Goal: Task Accomplishment & Management: Use online tool/utility

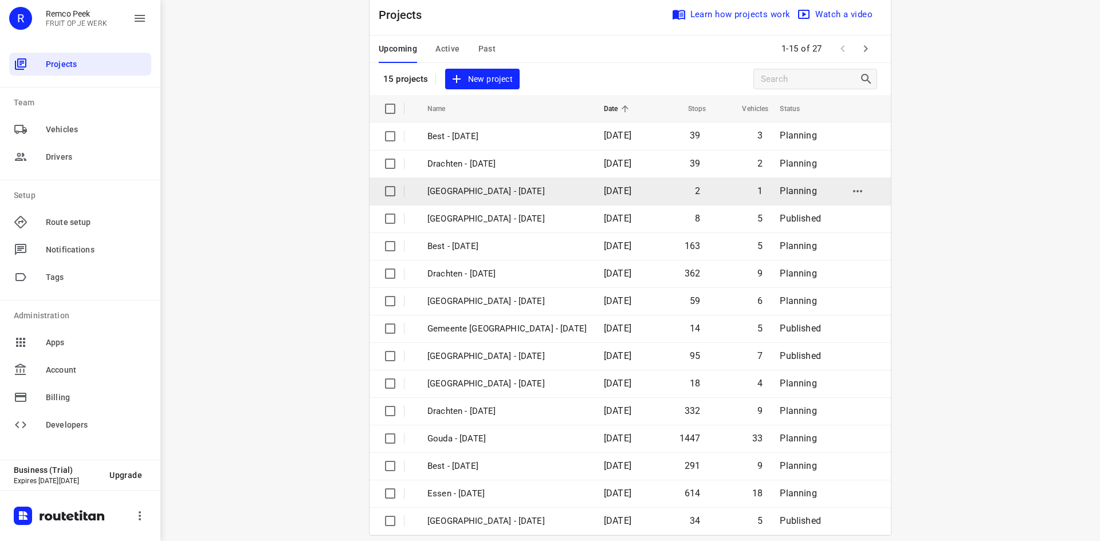
scroll to position [38, 0]
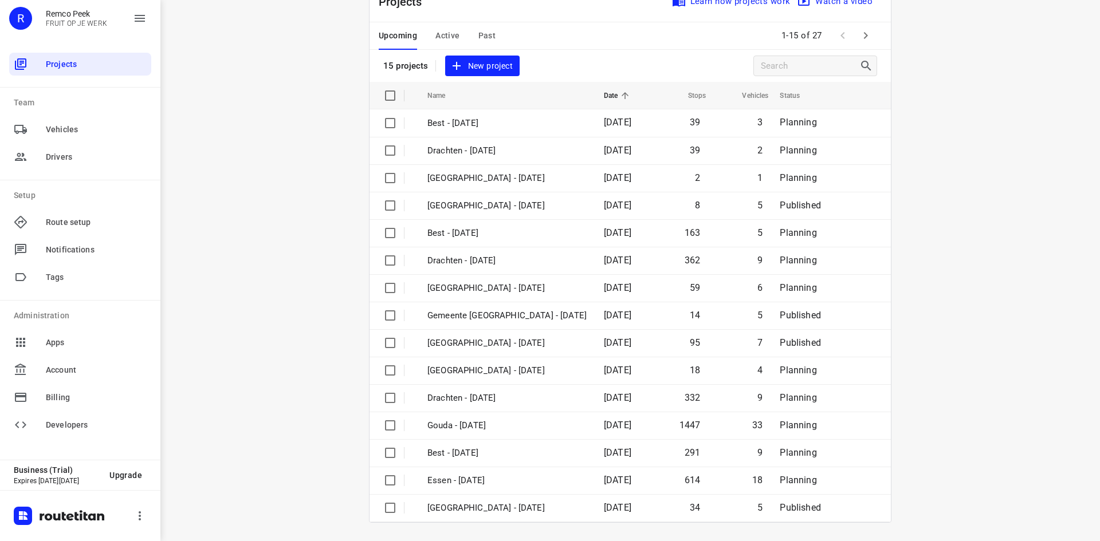
click at [445, 36] on span "Active" at bounding box center [447, 36] width 24 height 14
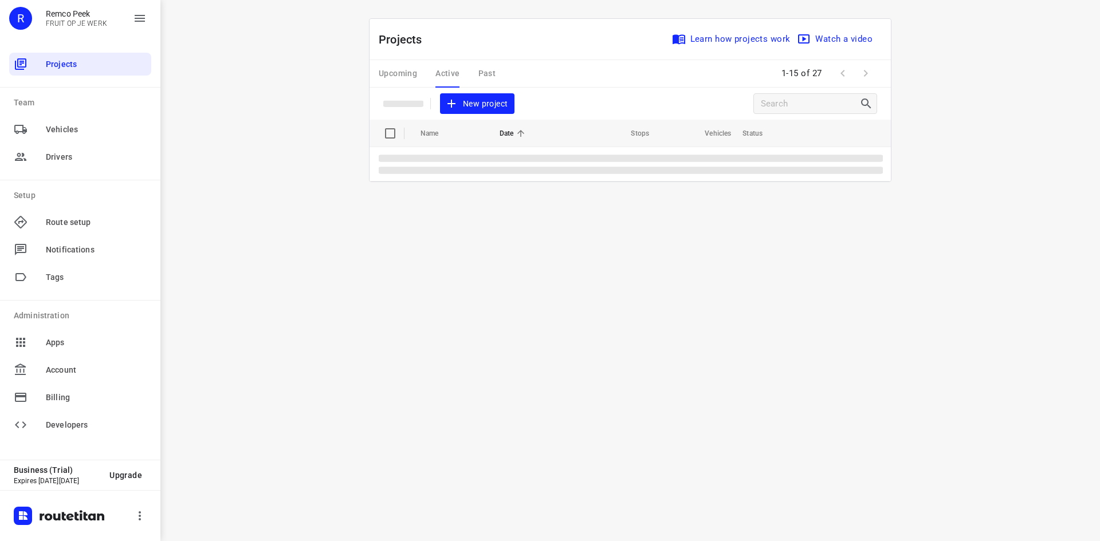
scroll to position [0, 0]
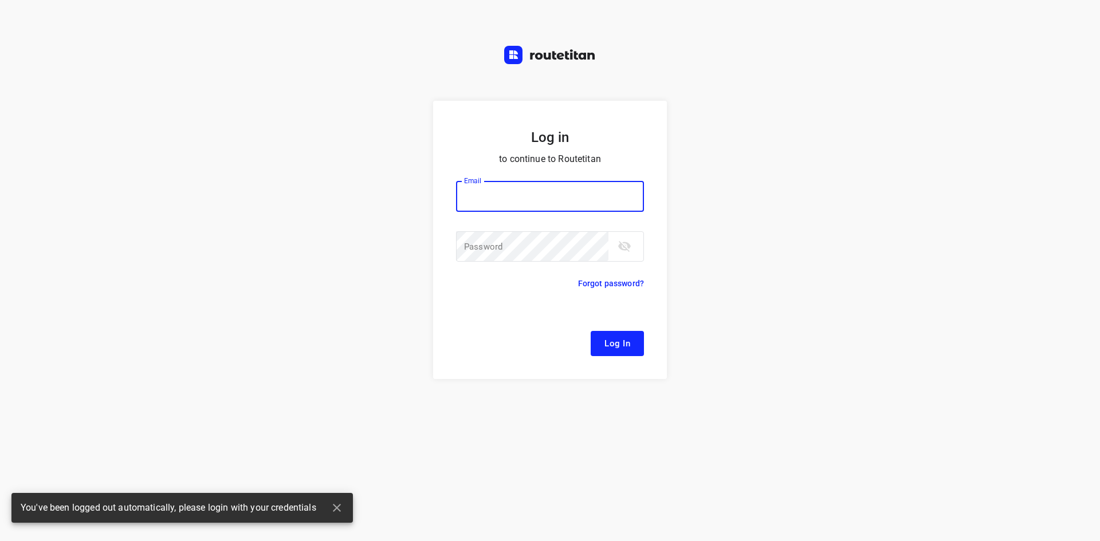
click at [591, 331] on button "Log In" at bounding box center [617, 343] width 53 height 25
type input "[EMAIL_ADDRESS][DOMAIN_NAME]"
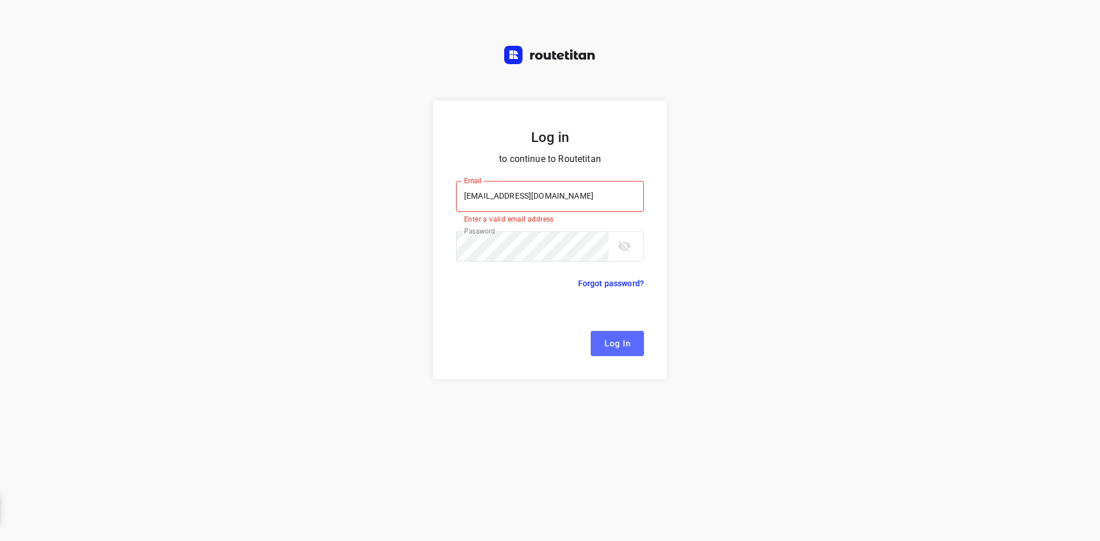
click at [632, 353] on button "Log In" at bounding box center [617, 343] width 53 height 25
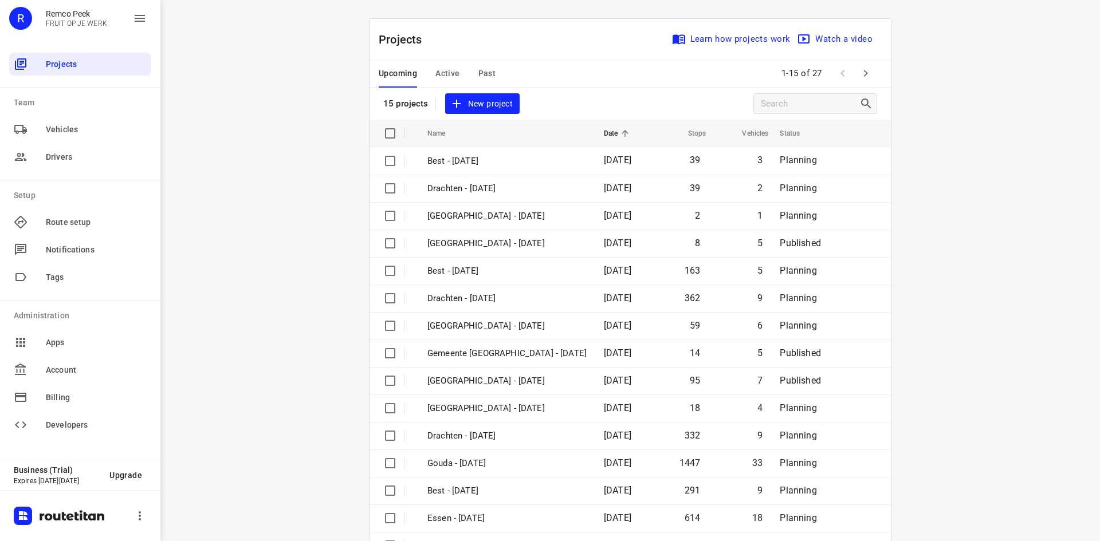
click at [449, 73] on span "Active" at bounding box center [447, 73] width 24 height 14
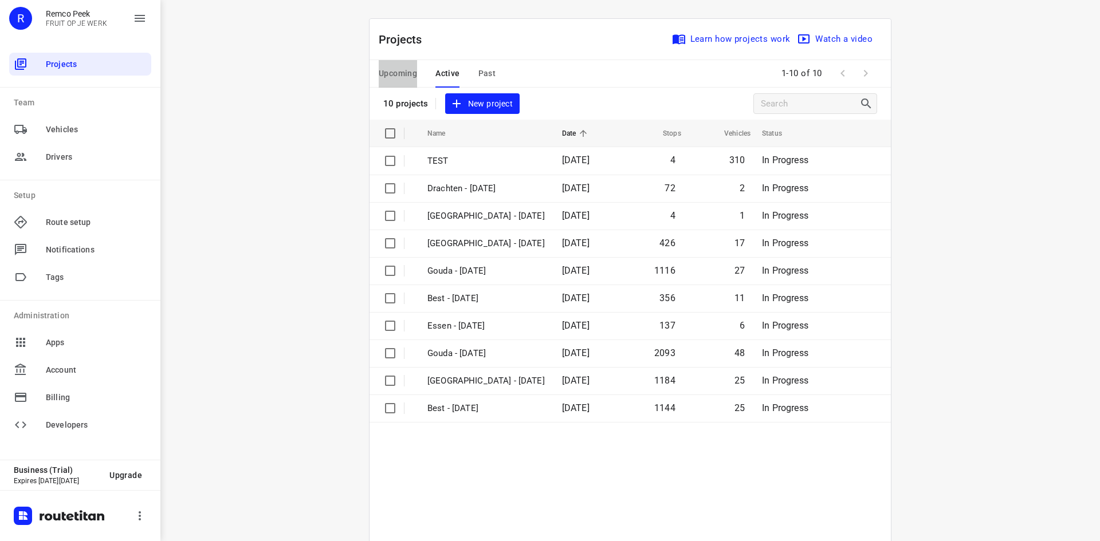
click at [399, 70] on span "Upcoming" at bounding box center [398, 73] width 38 height 14
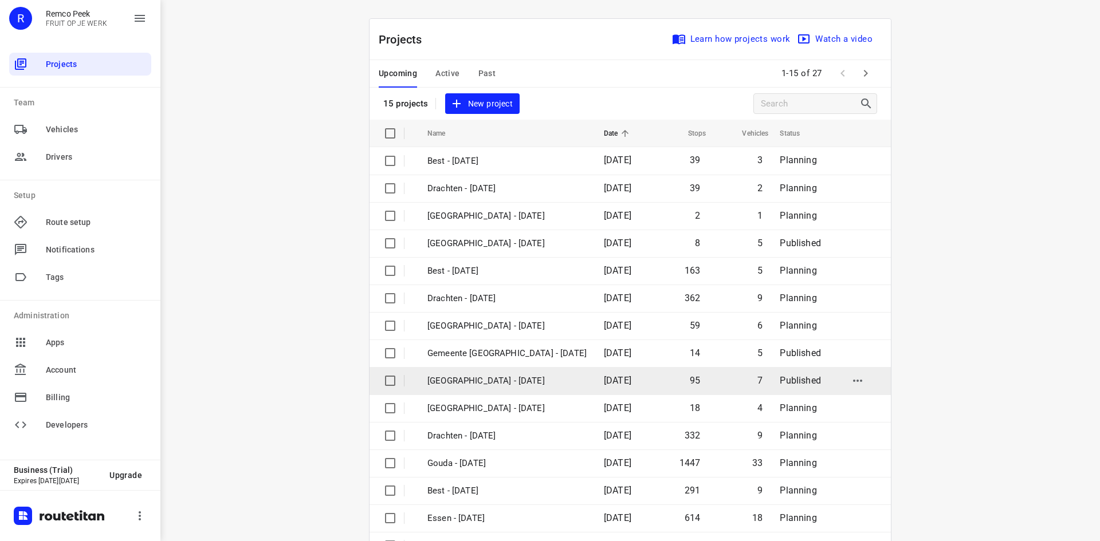
scroll to position [38, 0]
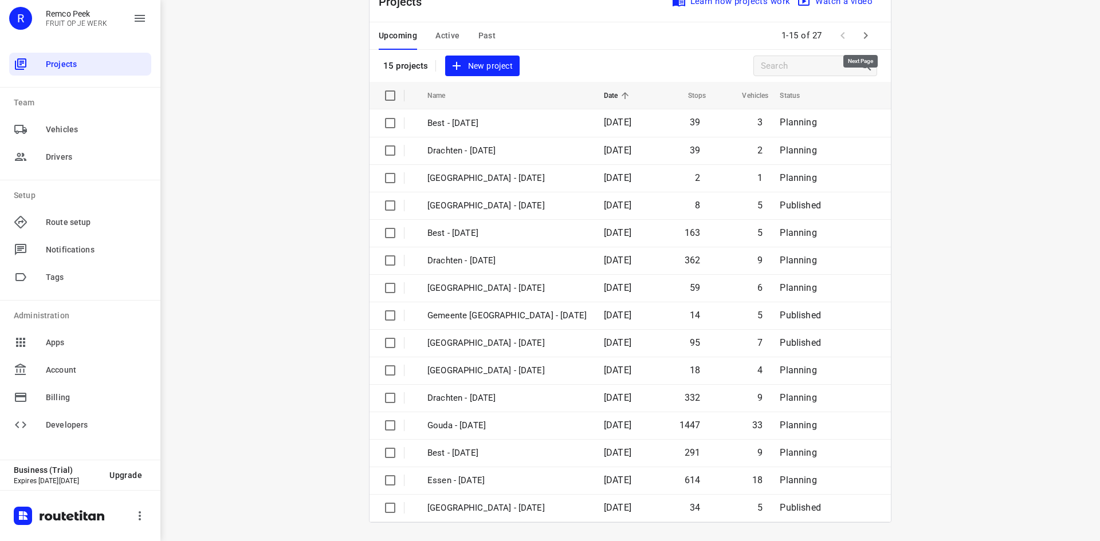
click at [866, 38] on icon "button" at bounding box center [866, 36] width 14 height 14
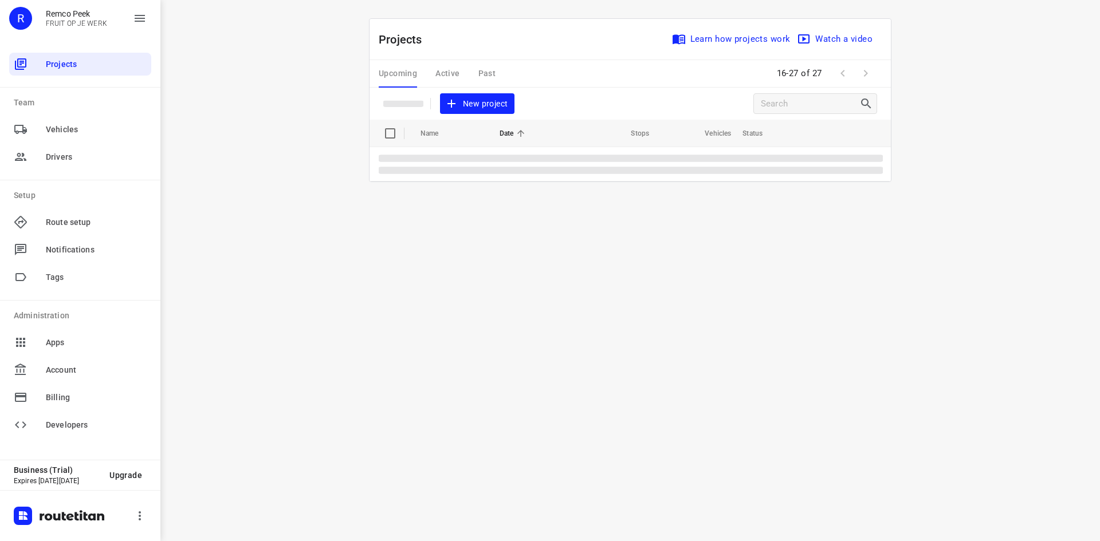
scroll to position [0, 0]
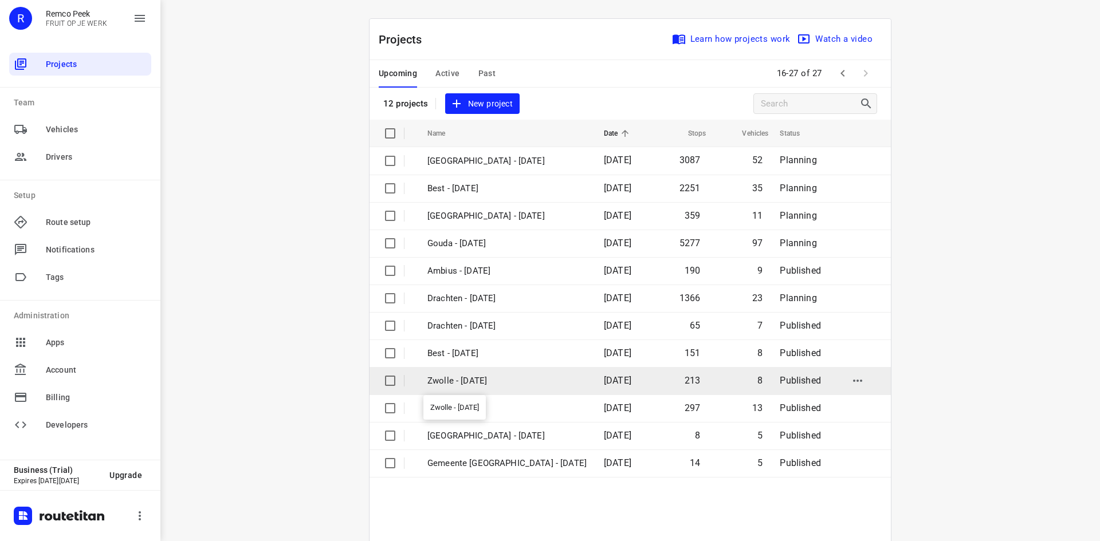
click at [455, 382] on p "Zwolle - [DATE]" at bounding box center [506, 381] width 159 height 13
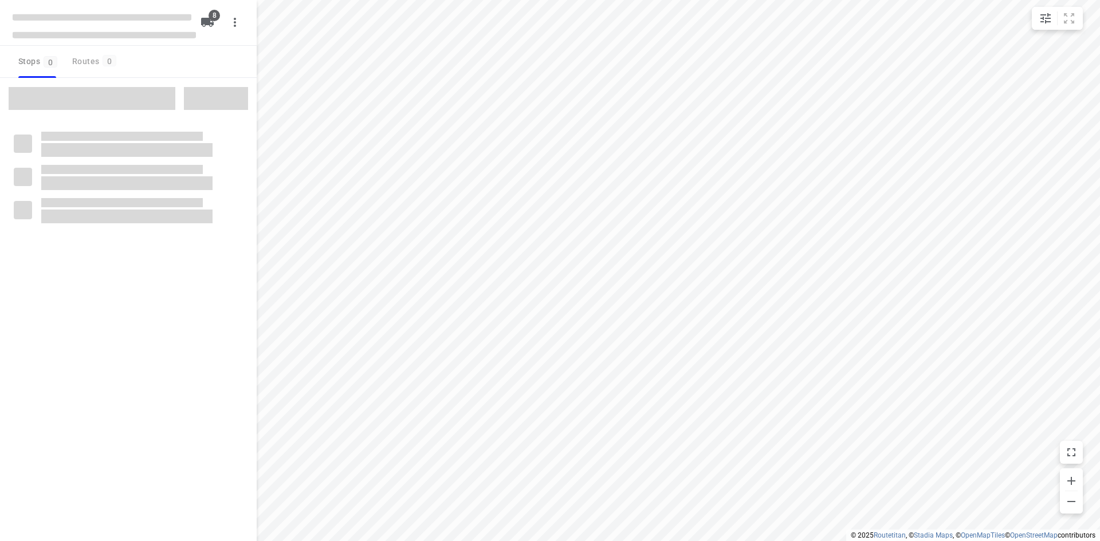
checkbox input "true"
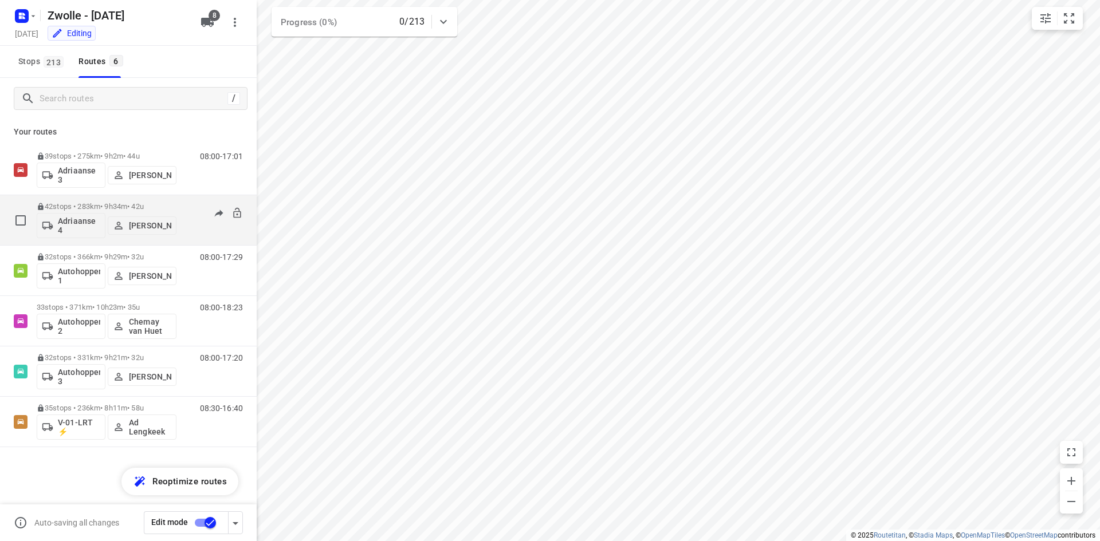
click at [101, 207] on p "42 stops • 283km • 9h34m • 42u" at bounding box center [107, 206] width 140 height 9
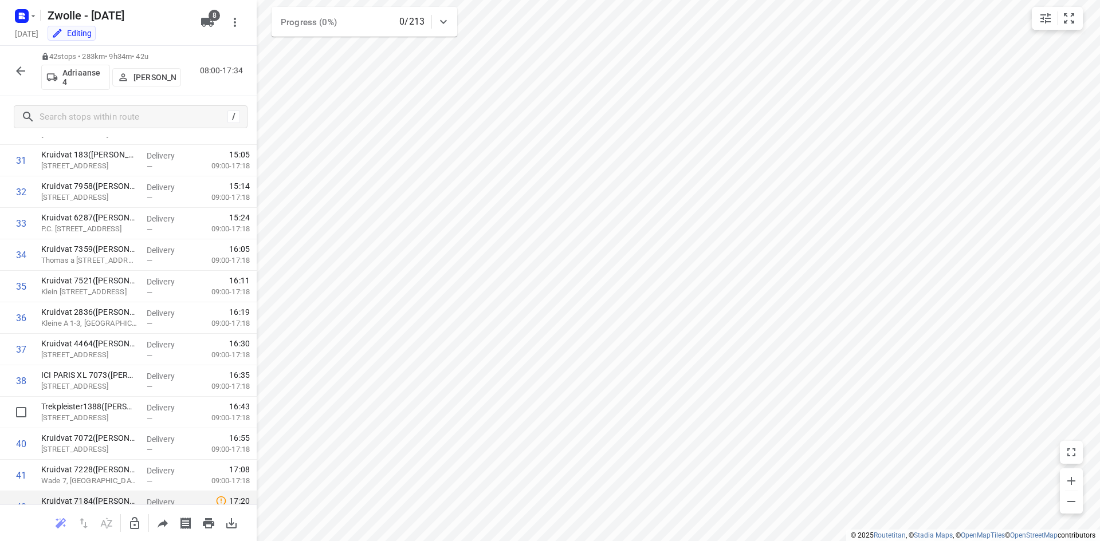
scroll to position [1045, 0]
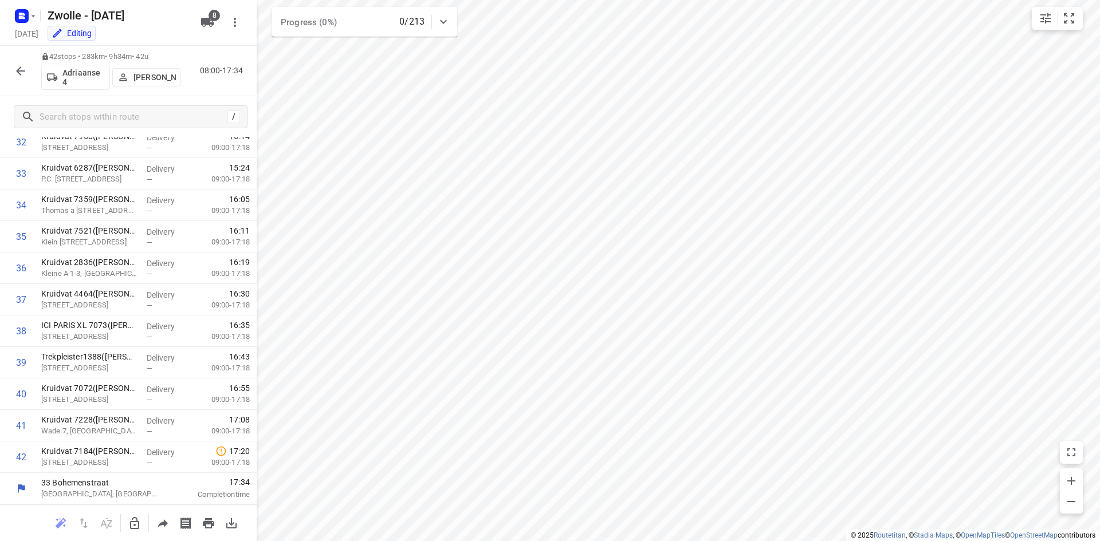
click at [17, 60] on button "button" at bounding box center [20, 71] width 23 height 23
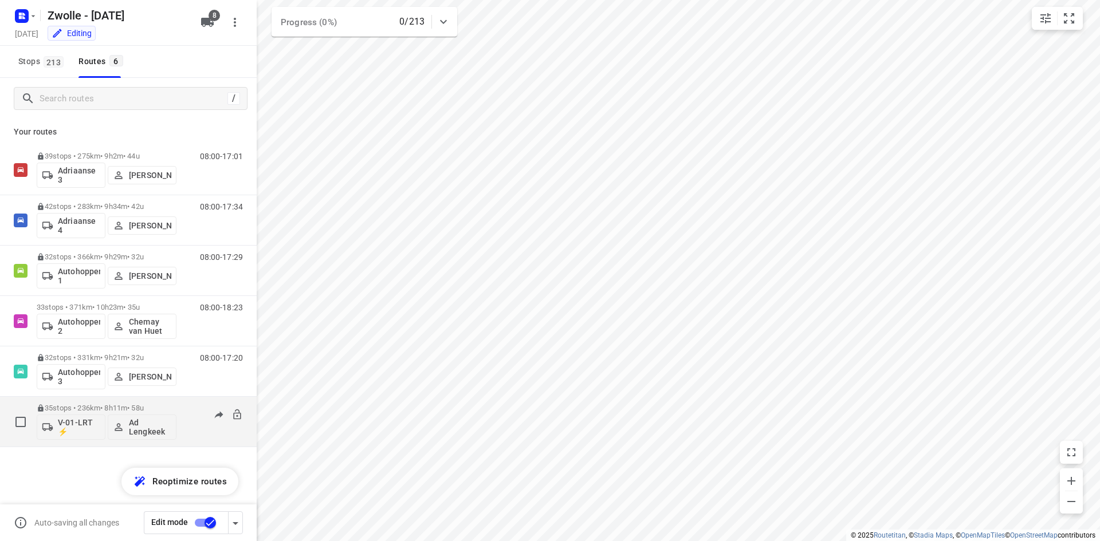
click at [186, 412] on div "08:30-16:40" at bounding box center [214, 425] width 57 height 42
click at [136, 410] on p "35 stops • 236km • 8h11m • 58u" at bounding box center [107, 408] width 140 height 9
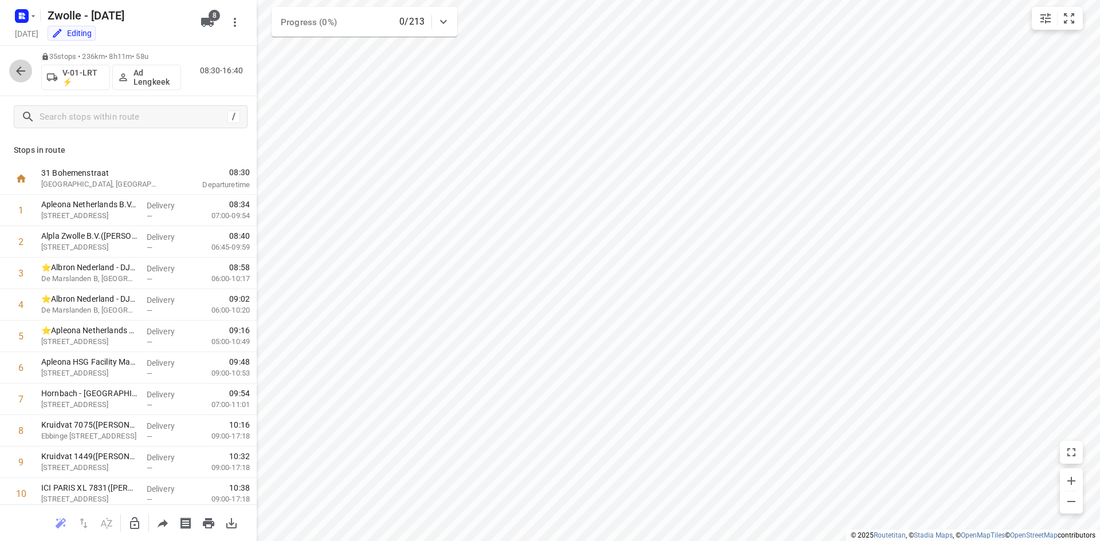
click at [19, 66] on icon "button" at bounding box center [21, 71] width 14 height 14
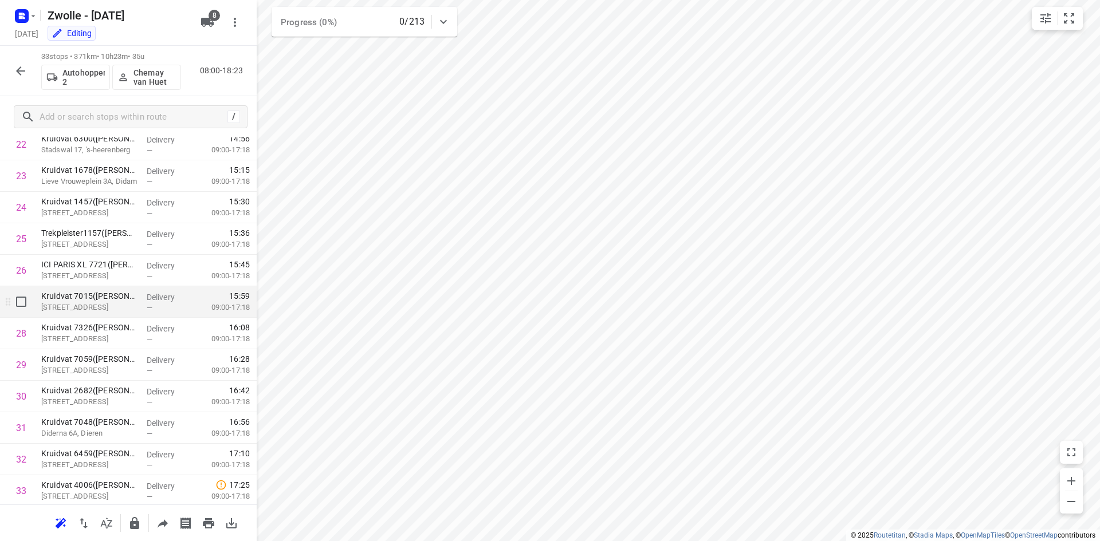
scroll to position [761, 0]
click at [13, 74] on button "button" at bounding box center [20, 71] width 23 height 23
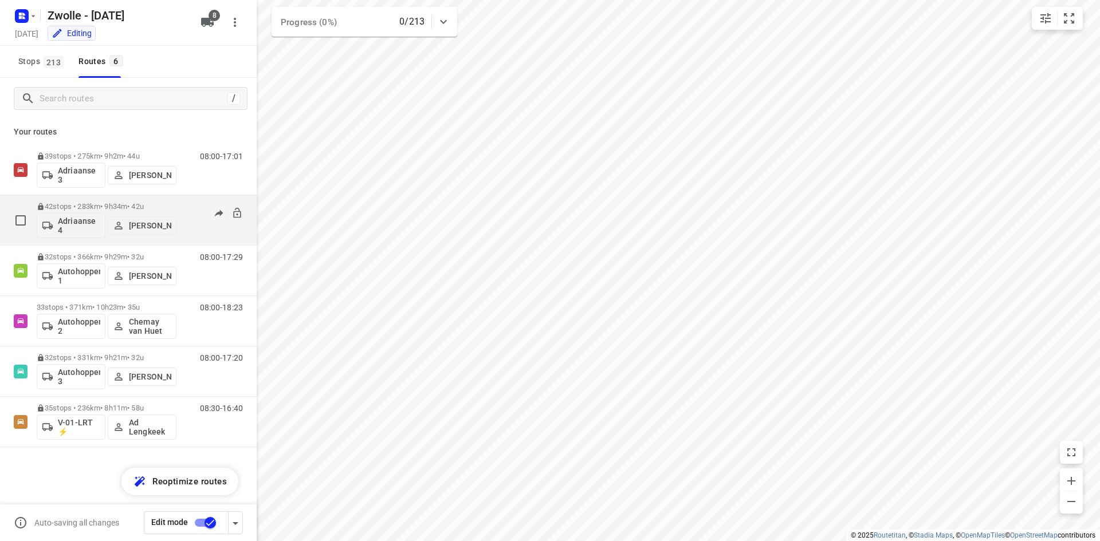
click at [178, 205] on div "42 stops • 283km • 9h34m • 42u Adriaanse 4 Arno Barneveld 08:00-17:34" at bounding box center [147, 220] width 220 height 48
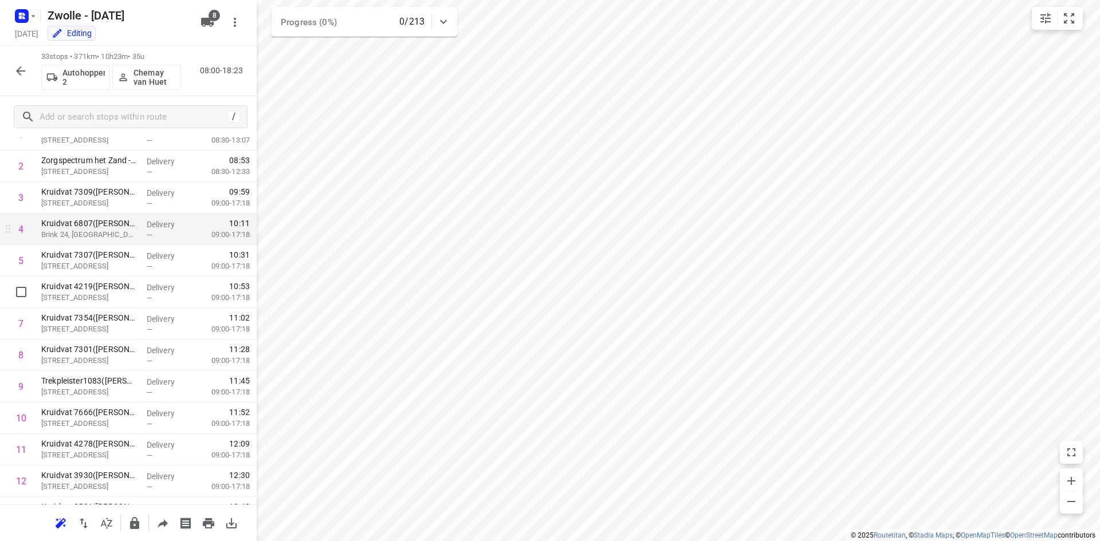
scroll to position [0, 0]
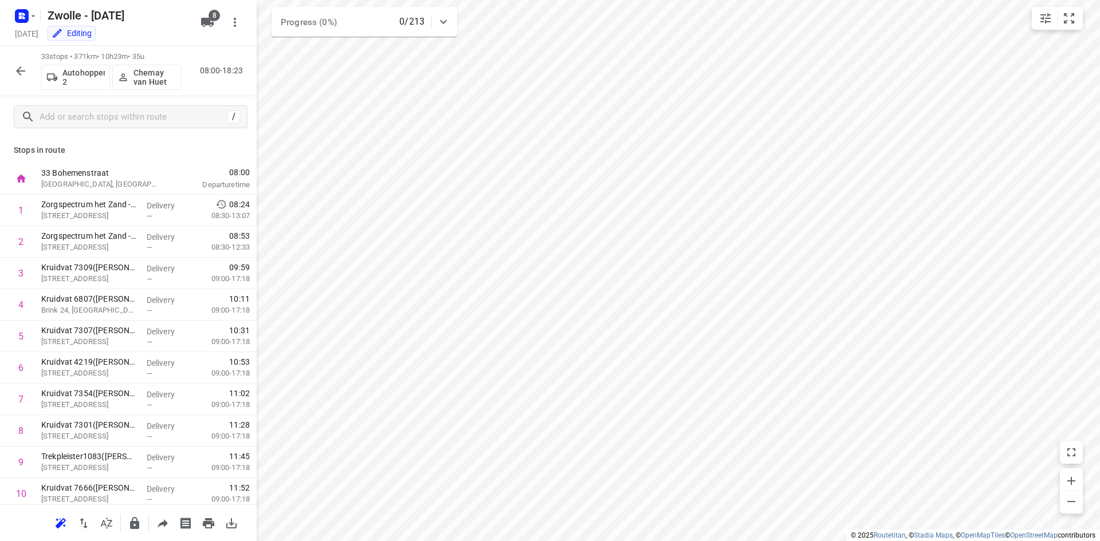
click at [22, 75] on icon "button" at bounding box center [21, 71] width 14 height 14
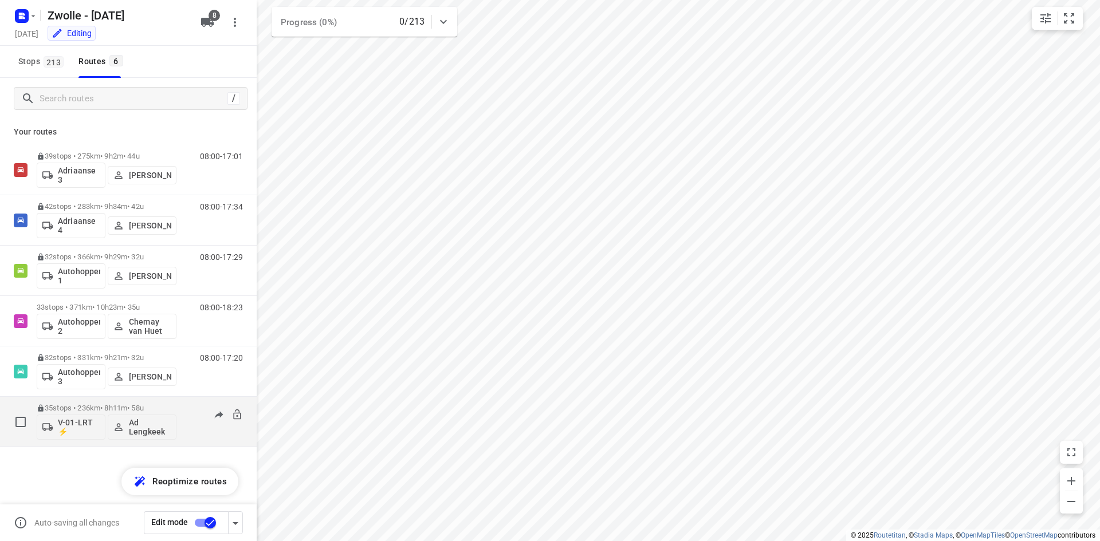
click at [201, 405] on div "08:30-16:40" at bounding box center [214, 425] width 57 height 42
click at [191, 413] on div "08:30-16:40" at bounding box center [214, 425] width 57 height 42
click at [128, 409] on p "35 stops • 236km • 8h11m • 58u" at bounding box center [107, 408] width 140 height 9
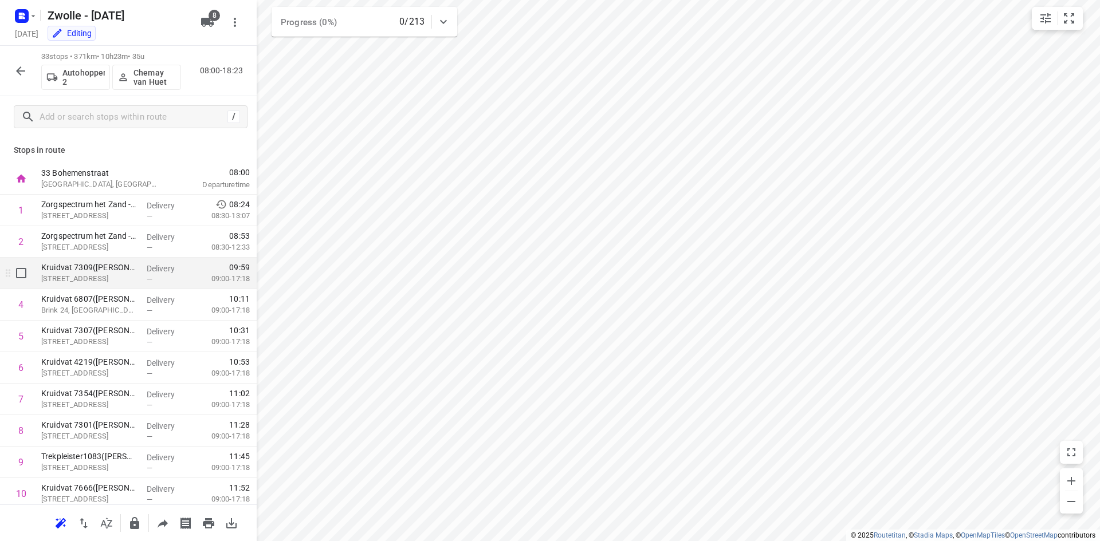
click at [100, 284] on p "Oudestraat 49, Neede" at bounding box center [89, 278] width 96 height 11
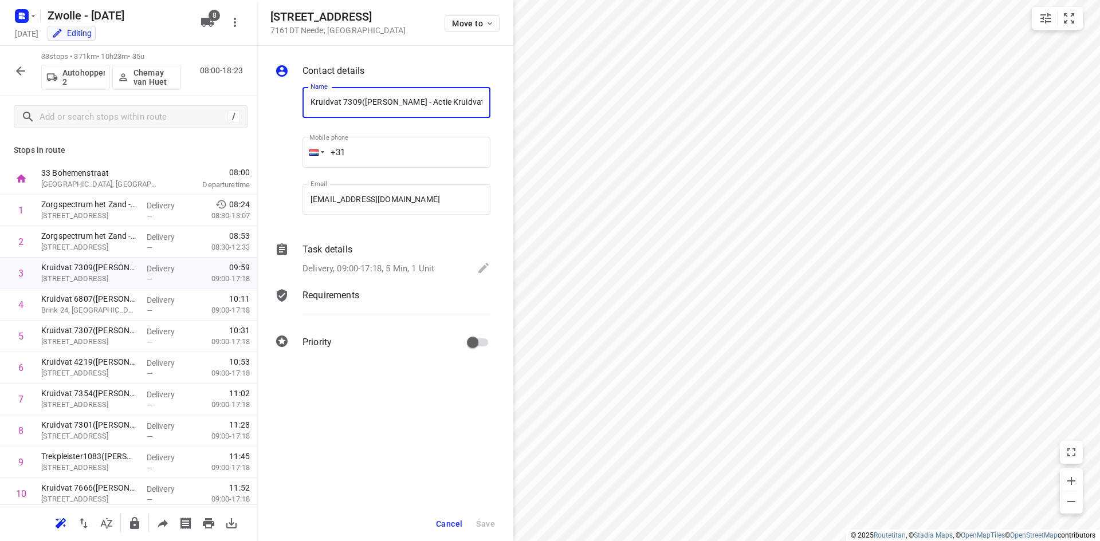
click at [284, 250] on icon at bounding box center [282, 248] width 10 height 11
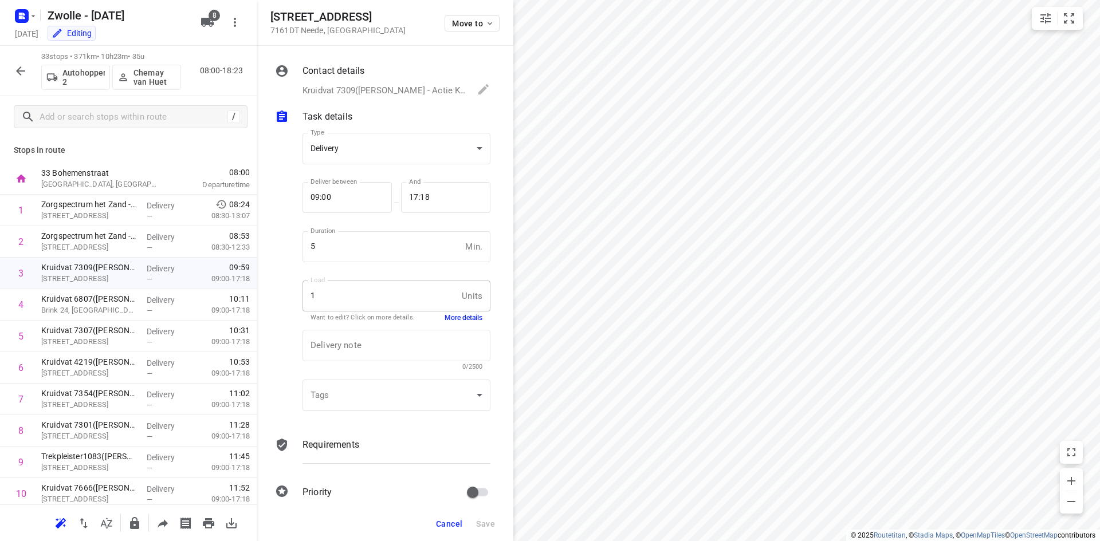
click at [465, 526] on button "Cancel" at bounding box center [449, 524] width 36 height 21
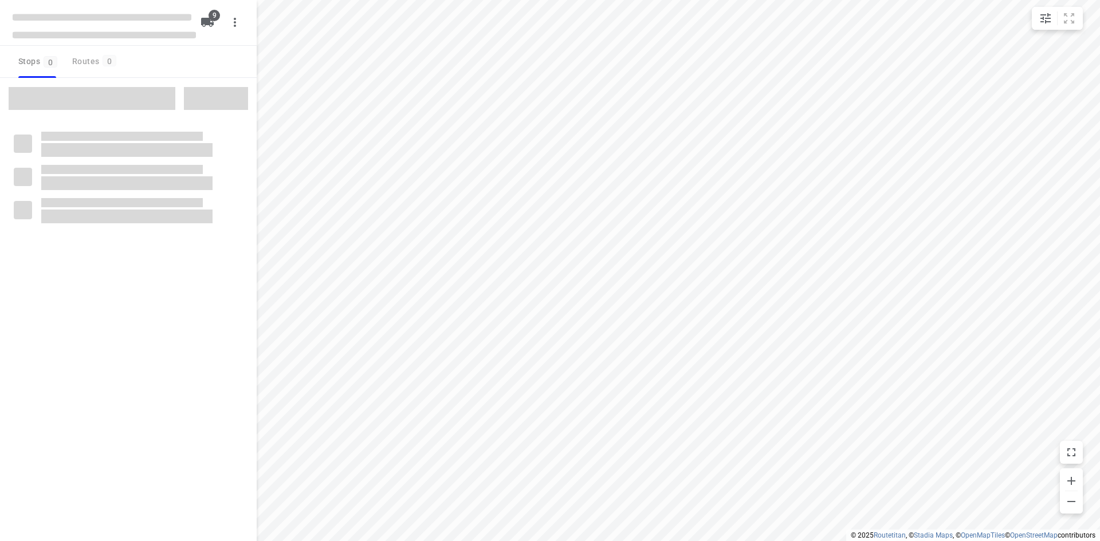
checkbox input "true"
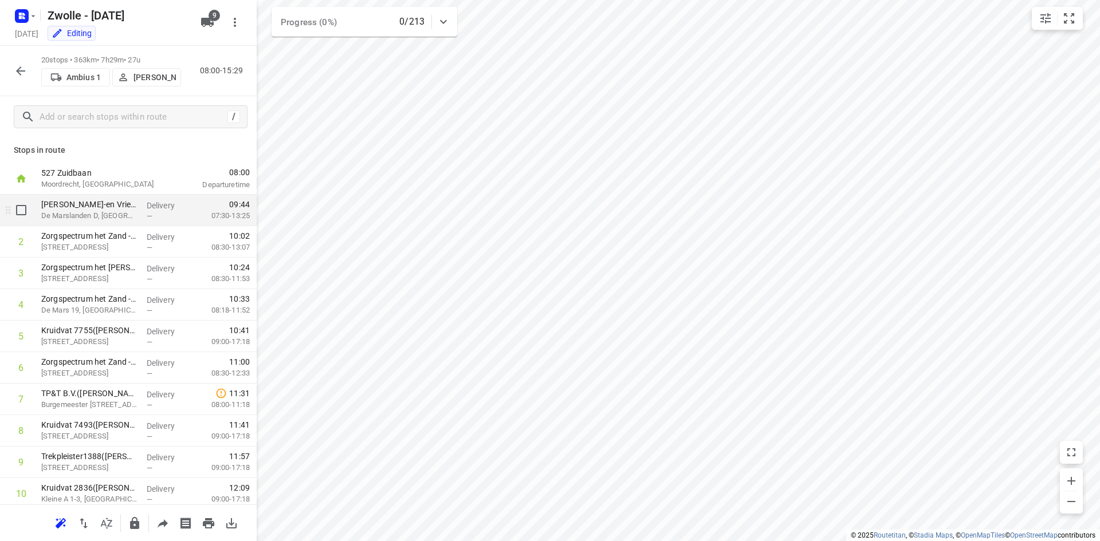
click at [142, 211] on div "Delivery —" at bounding box center [168, 211] width 52 height 32
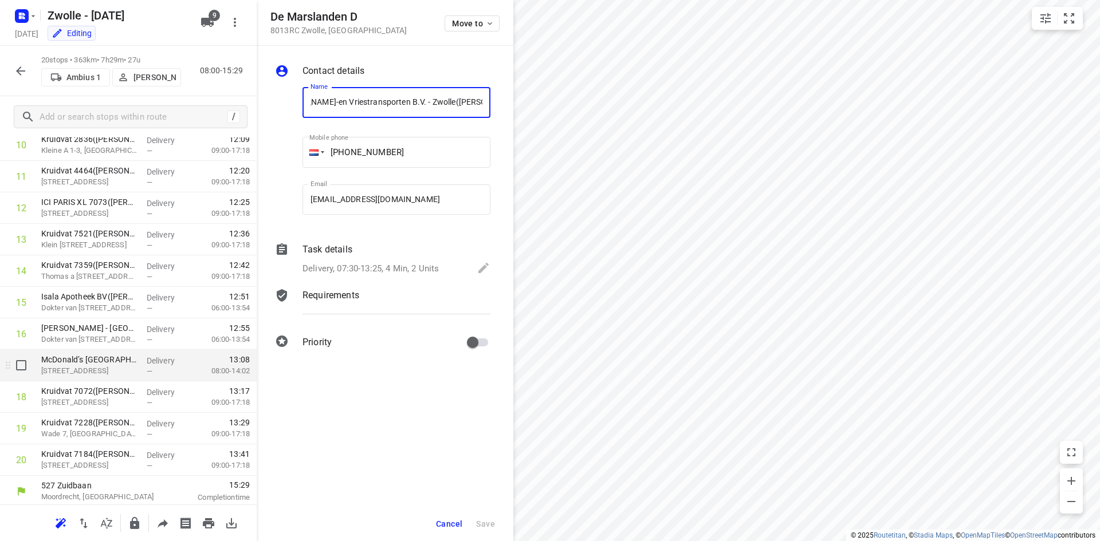
scroll to position [352, 0]
click at [83, 375] on div "McDonald’s Zwolle - Noord(Martijn Meijer) Floresstraat 60, Zwolle" at bounding box center [89, 363] width 105 height 32
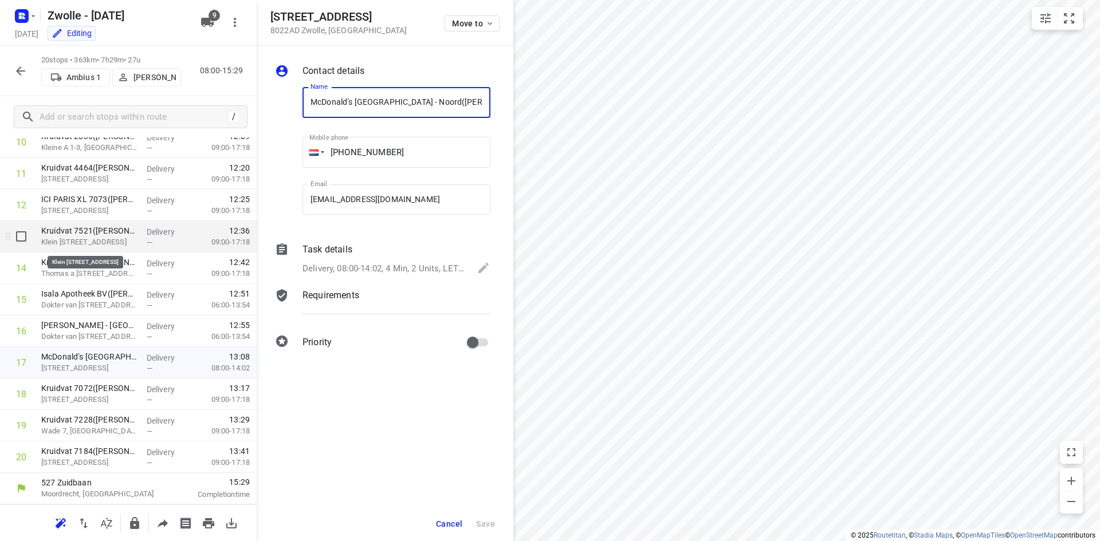
click at [84, 242] on p "Klein [STREET_ADDRESS]" at bounding box center [89, 242] width 96 height 11
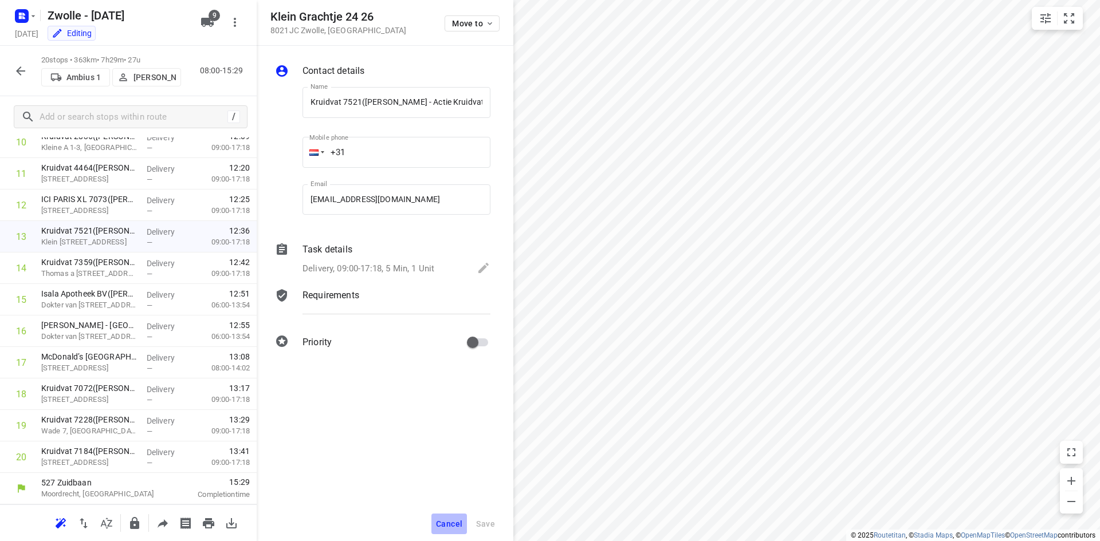
click at [446, 528] on span "Cancel" at bounding box center [449, 524] width 26 height 9
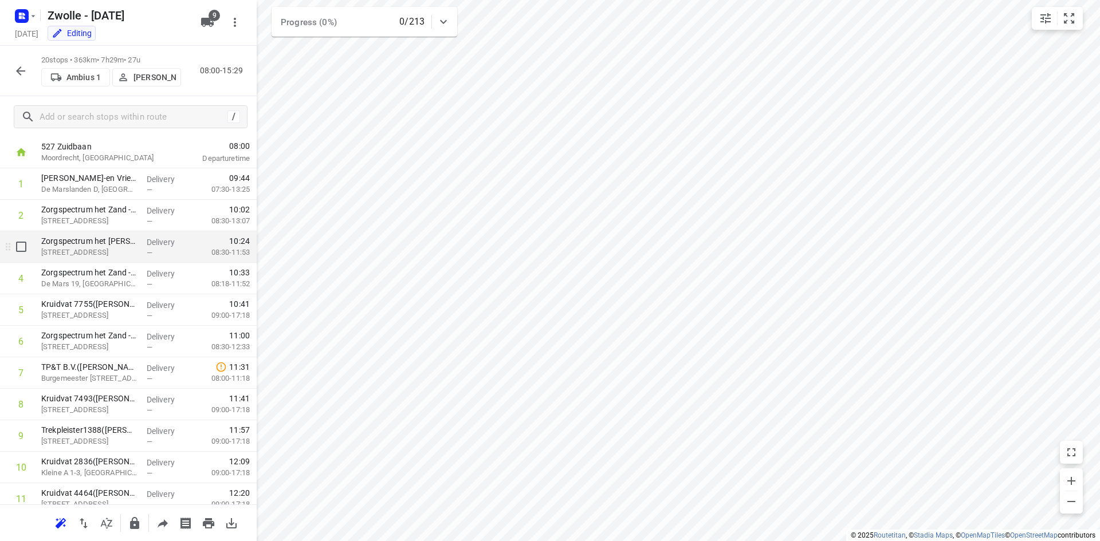
scroll to position [0, 0]
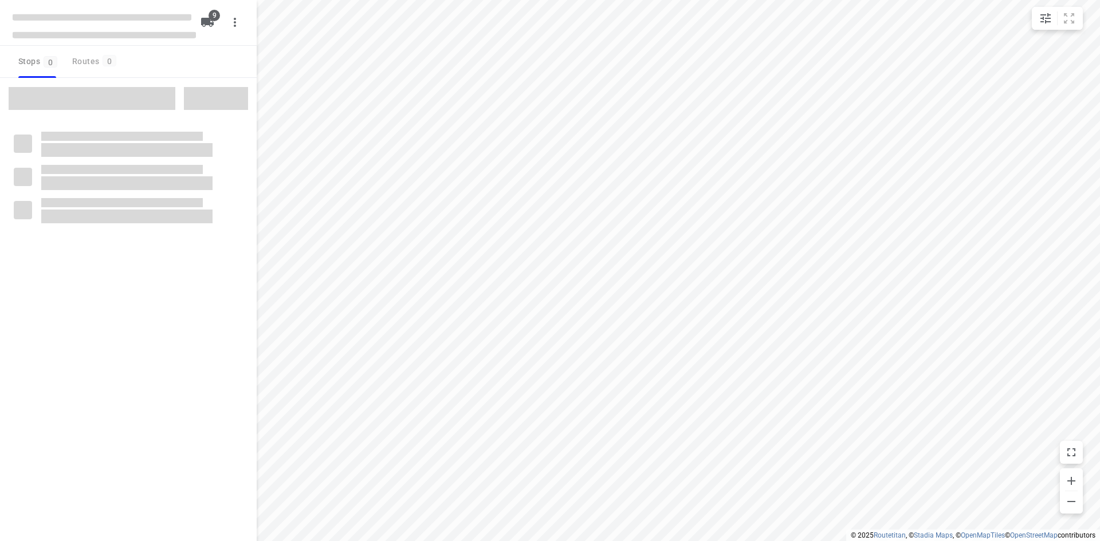
checkbox input "true"
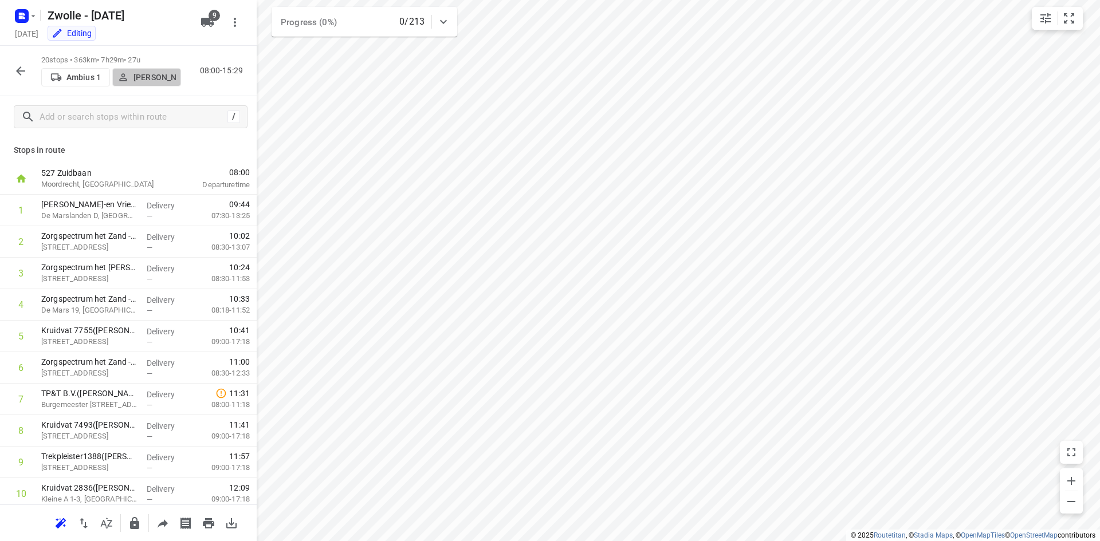
click at [144, 76] on p "Daan Koman" at bounding box center [154, 77] width 42 height 9
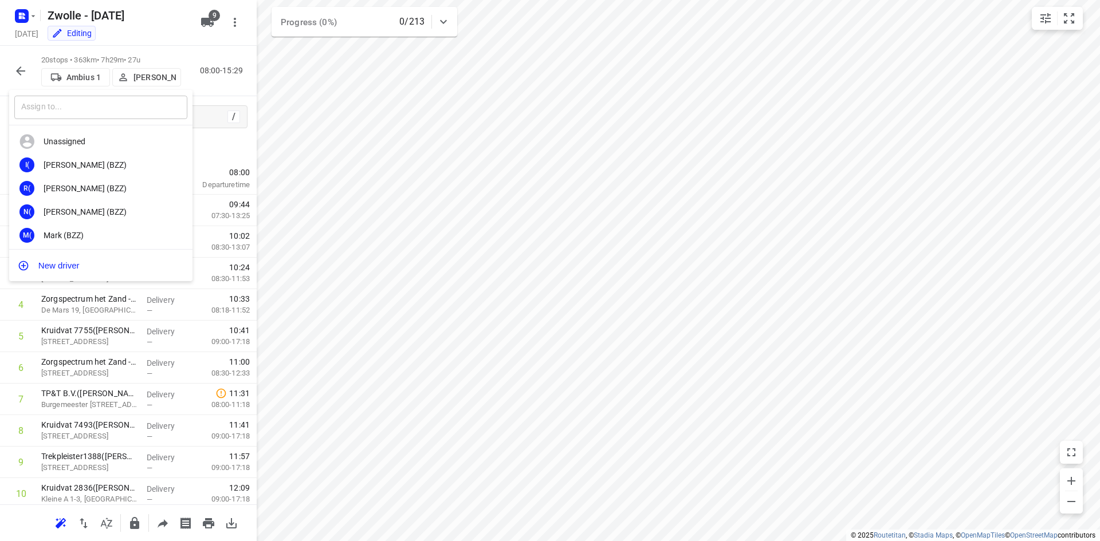
click at [72, 107] on input "text" at bounding box center [100, 107] width 173 height 23
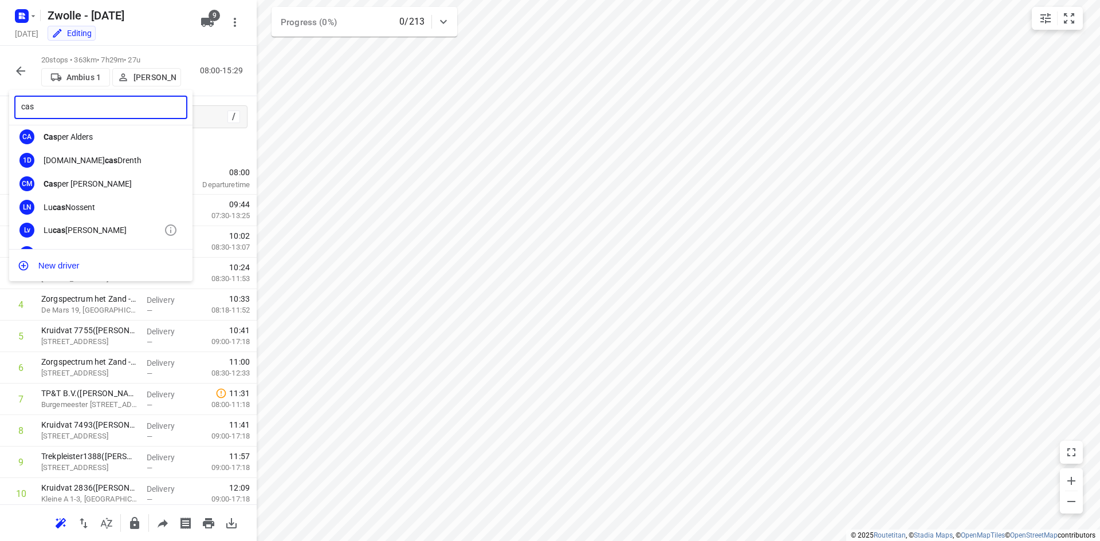
scroll to position [49, 0]
type input "cas"
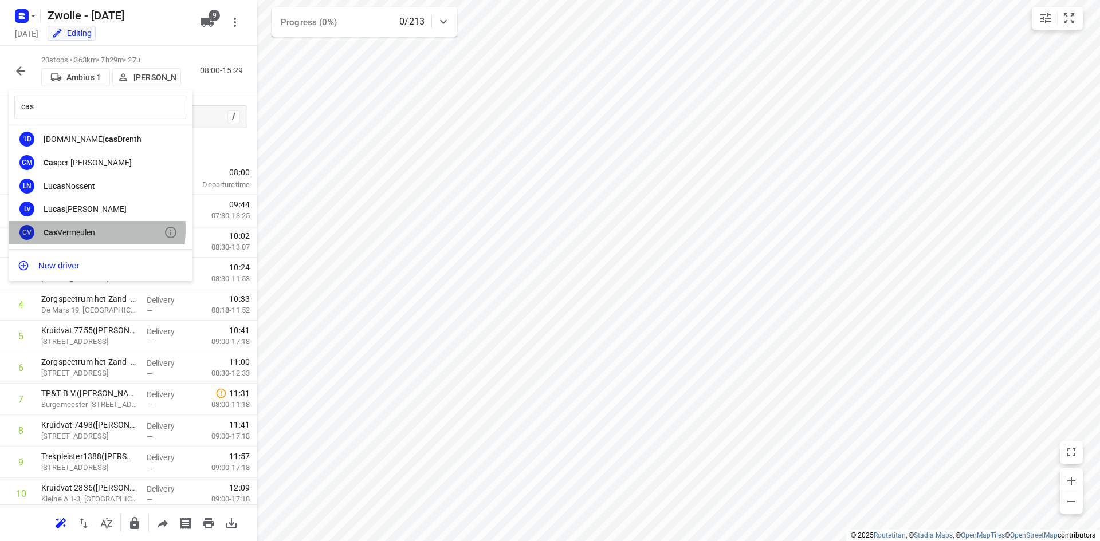
click at [46, 229] on b "Cas" at bounding box center [51, 232] width 14 height 9
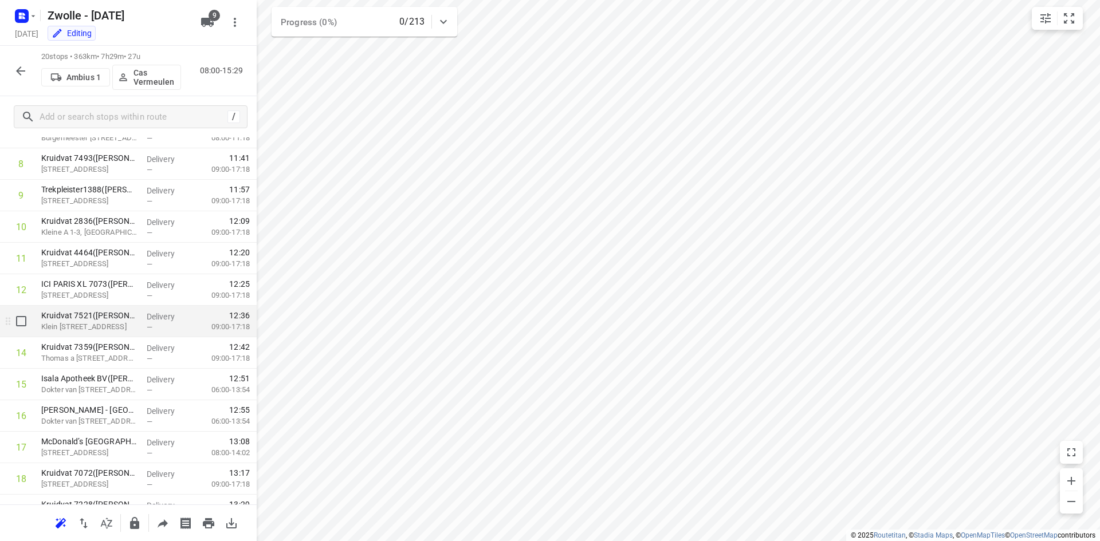
scroll to position [352, 0]
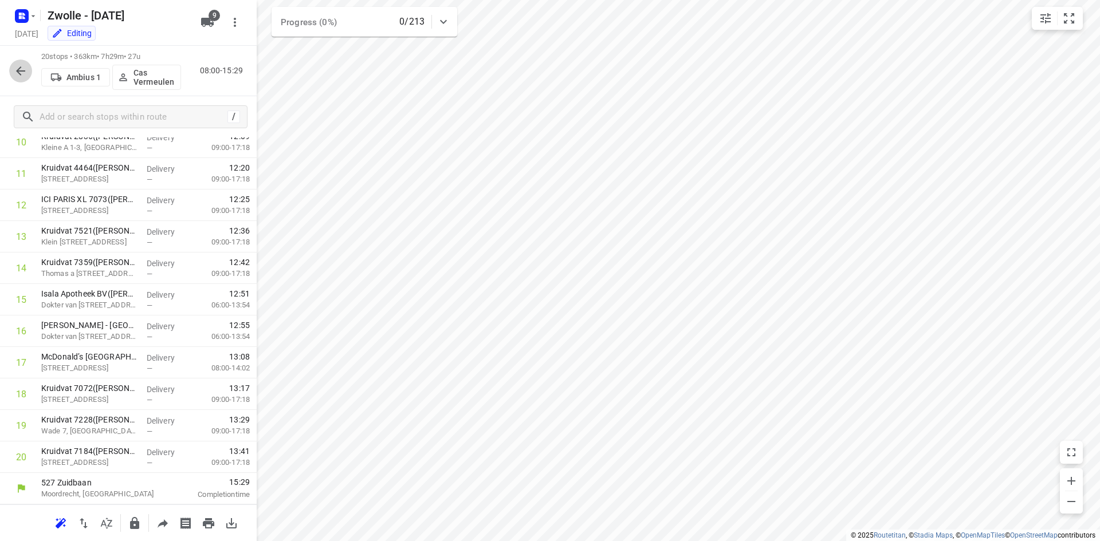
click at [21, 71] on icon "button" at bounding box center [20, 70] width 9 height 9
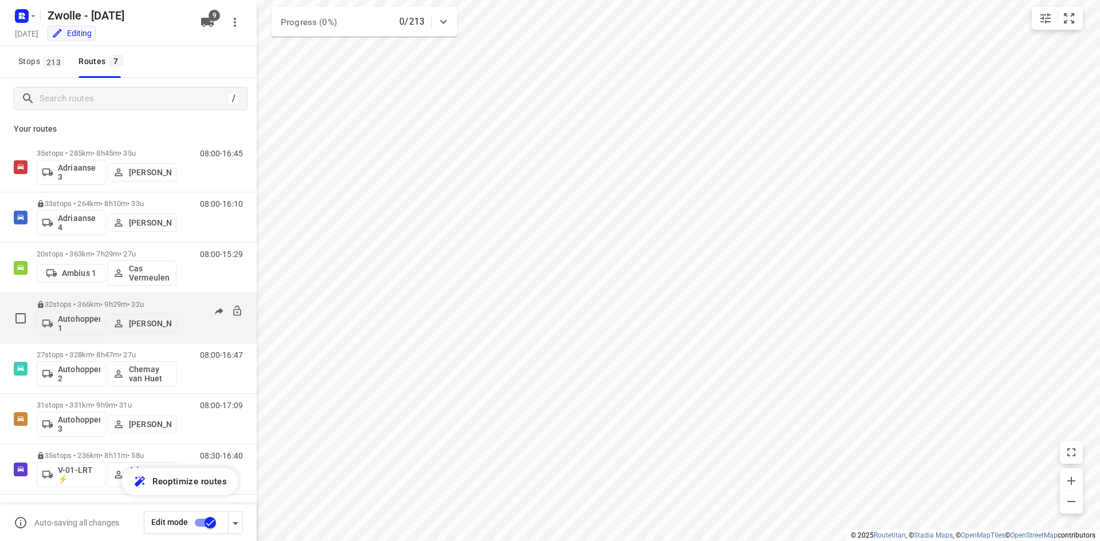
scroll to position [5, 0]
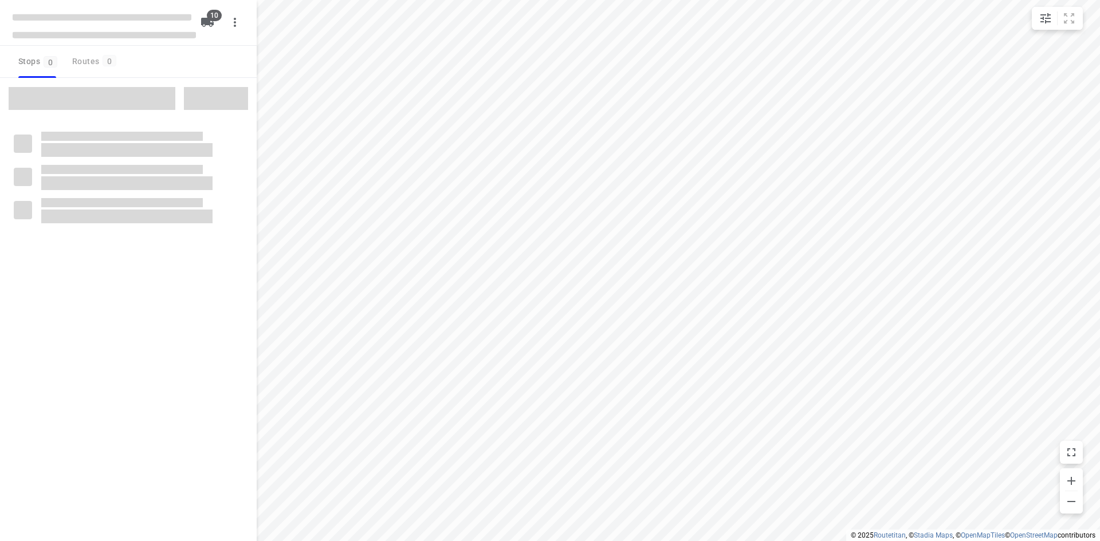
checkbox input "true"
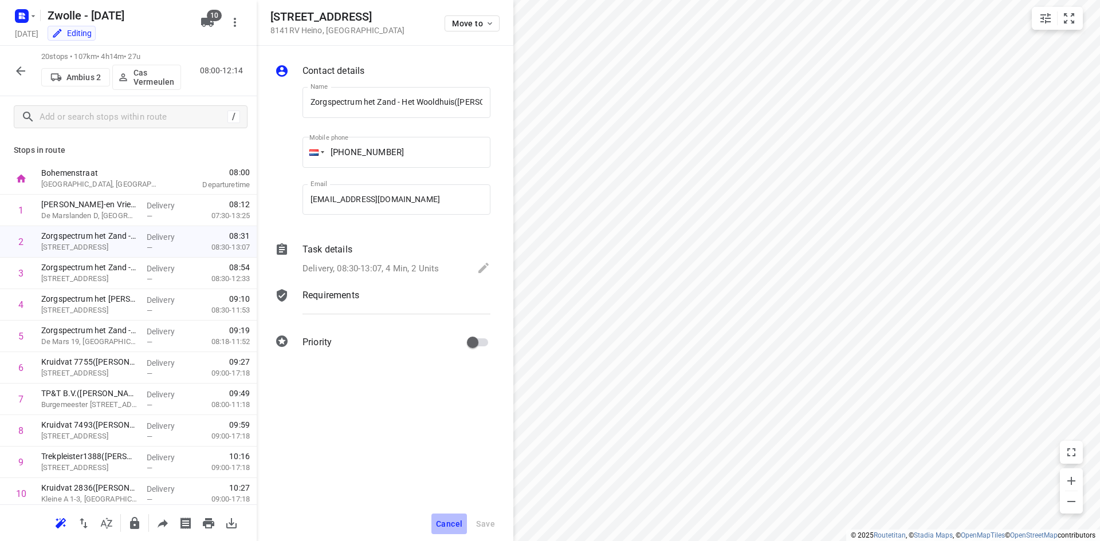
click at [449, 522] on span "Cancel" at bounding box center [449, 524] width 26 height 9
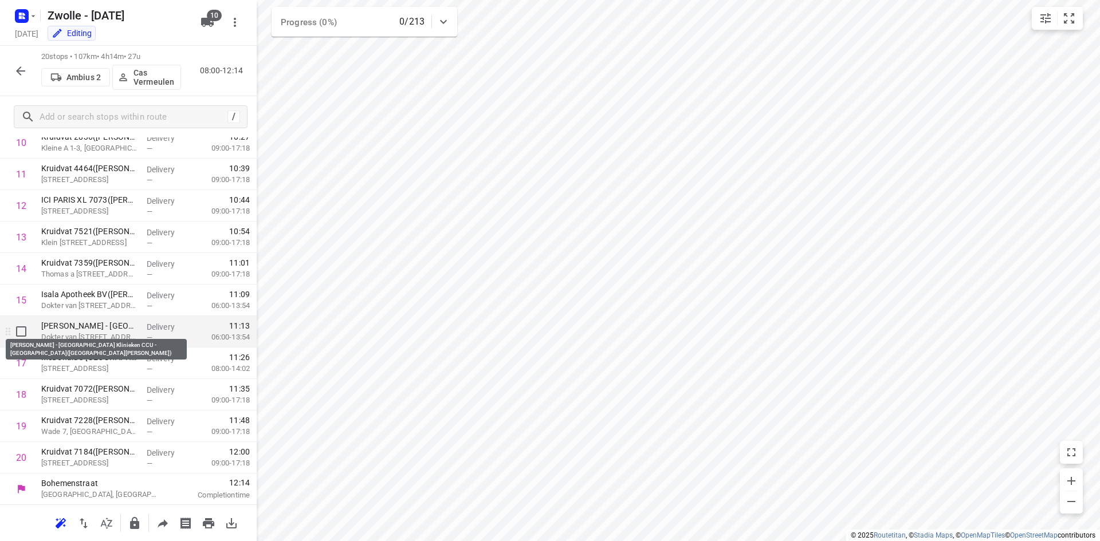
scroll to position [352, 0]
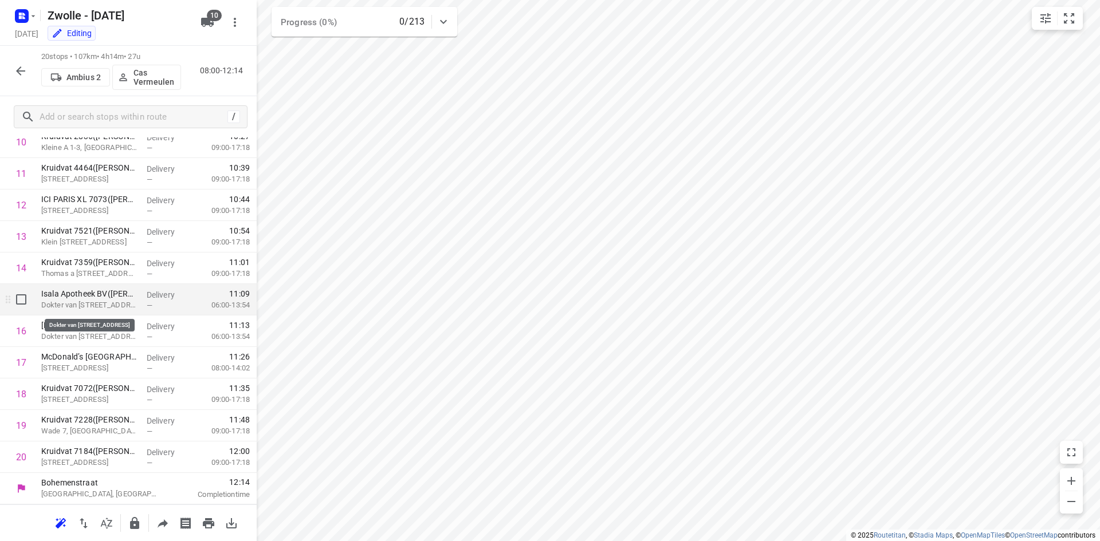
click at [102, 304] on p "Dokter van [STREET_ADDRESS]" at bounding box center [89, 305] width 96 height 11
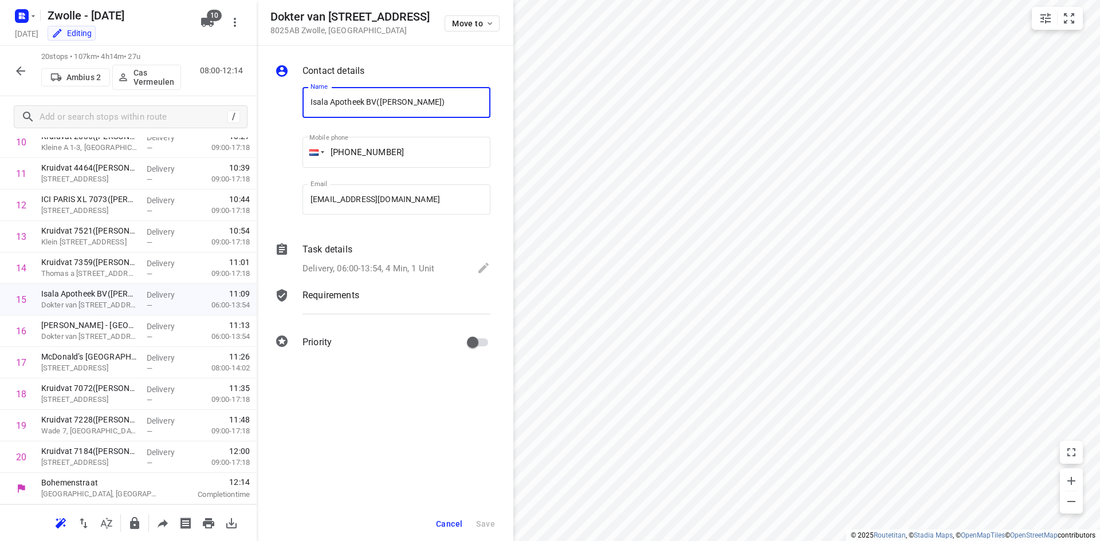
click at [280, 249] on icon at bounding box center [282, 250] width 14 height 14
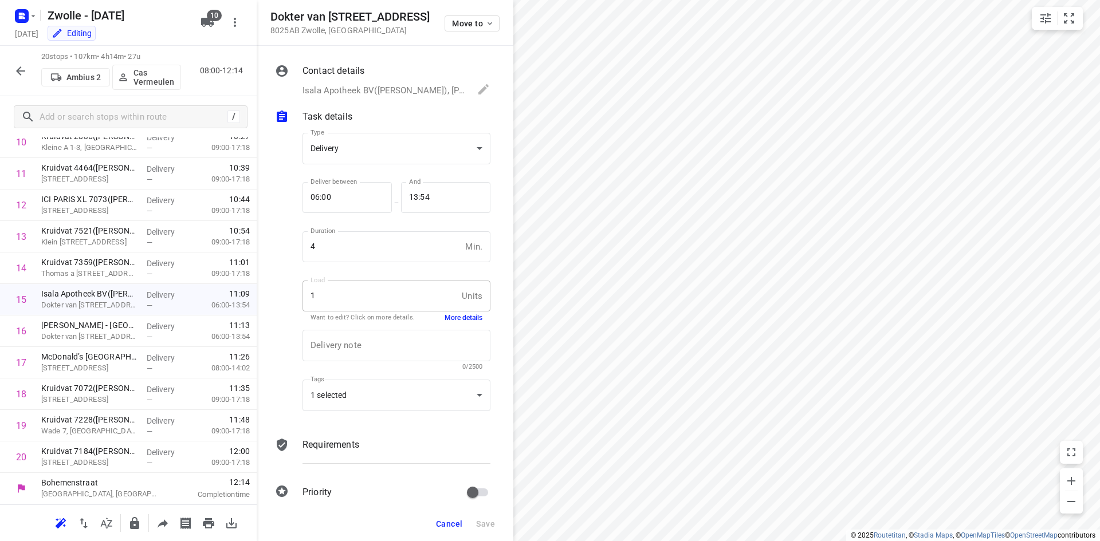
click at [447, 316] on button "More details" at bounding box center [464, 318] width 38 height 10
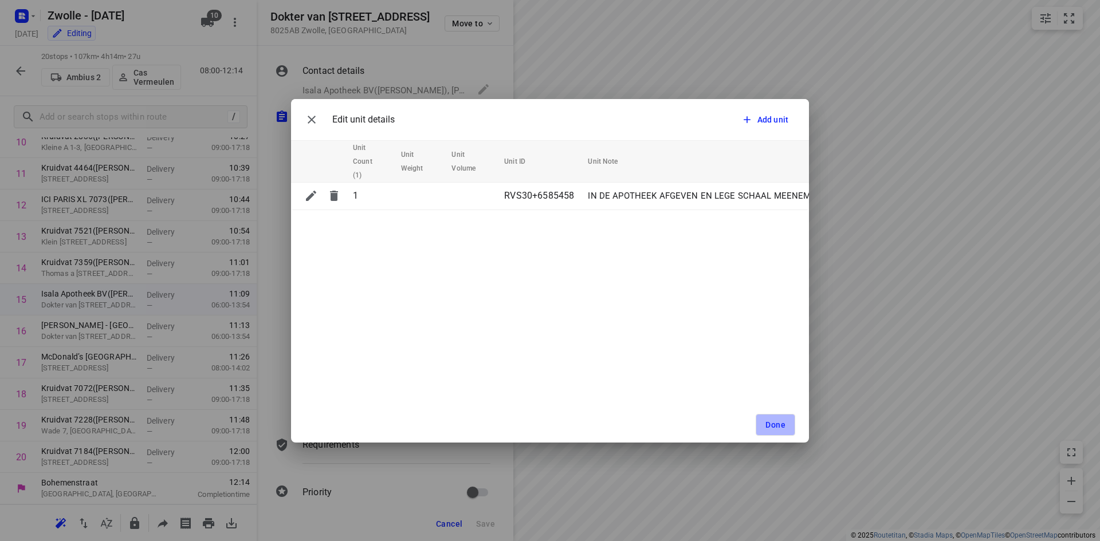
click at [781, 420] on span "Done" at bounding box center [775, 424] width 20 height 9
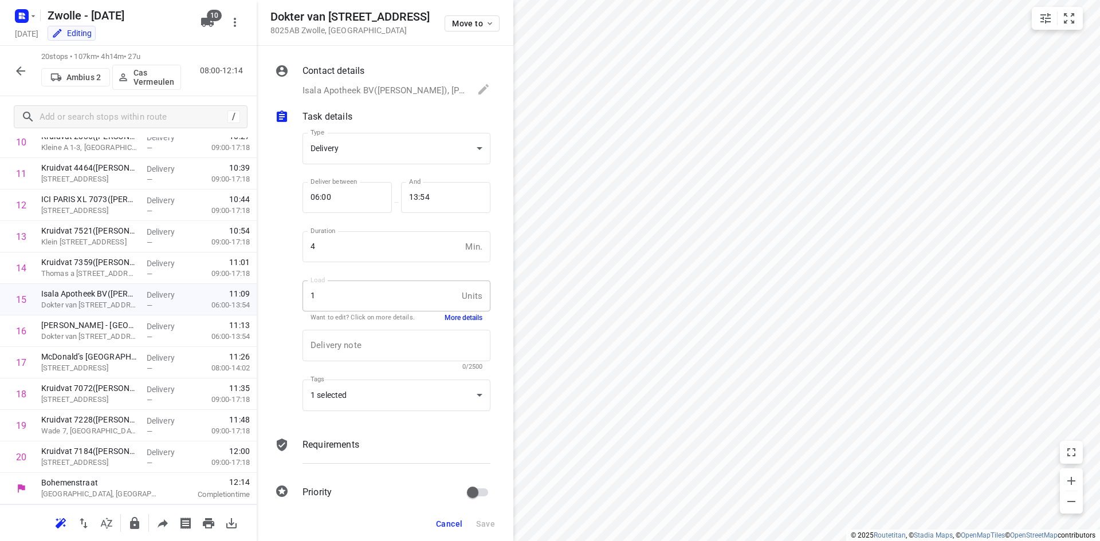
click at [452, 523] on span "Cancel" at bounding box center [449, 524] width 26 height 9
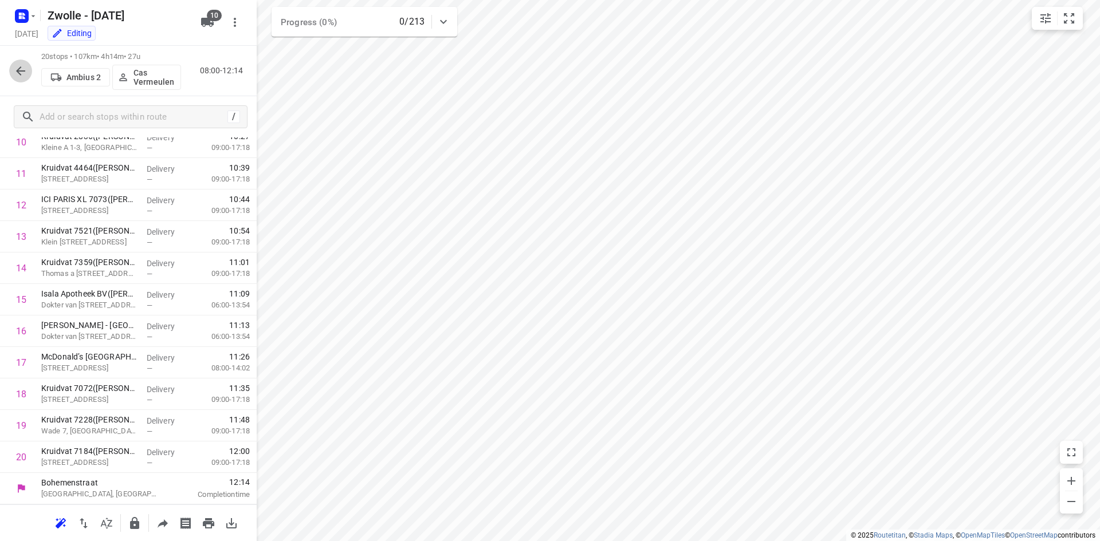
click at [21, 73] on icon "button" at bounding box center [21, 71] width 14 height 14
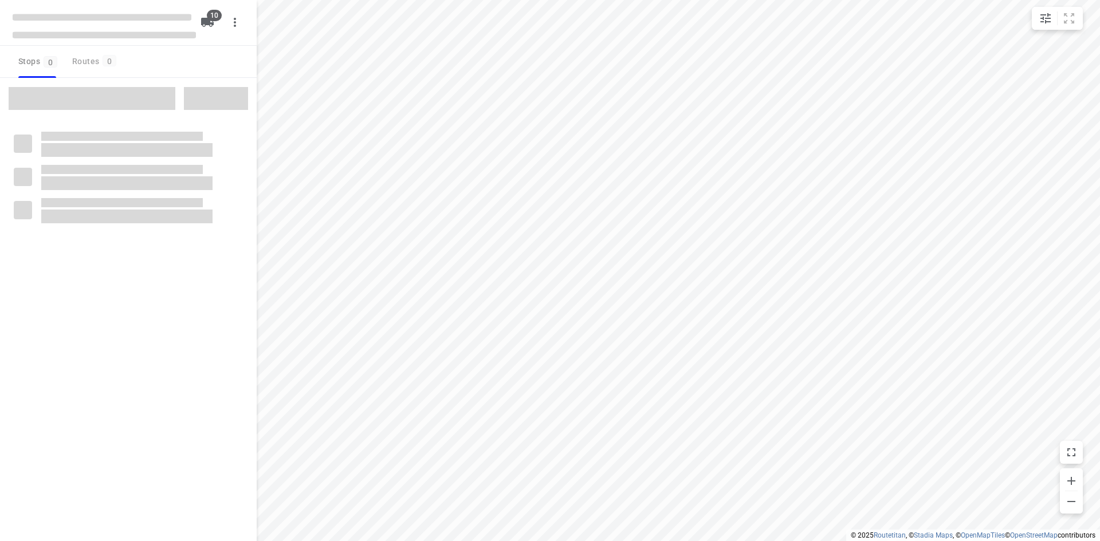
checkbox input "true"
